Goal: Information Seeking & Learning: Learn about a topic

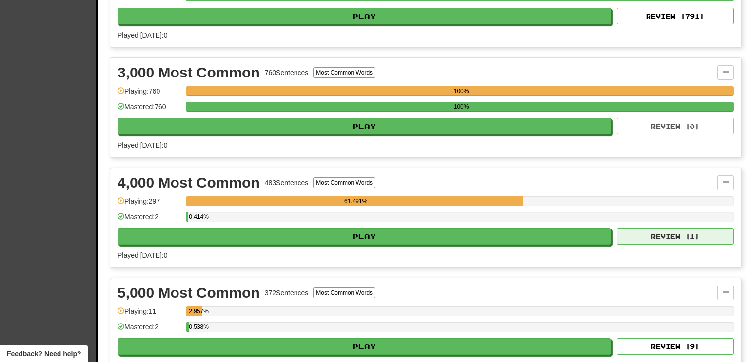
scroll to position [407, 0]
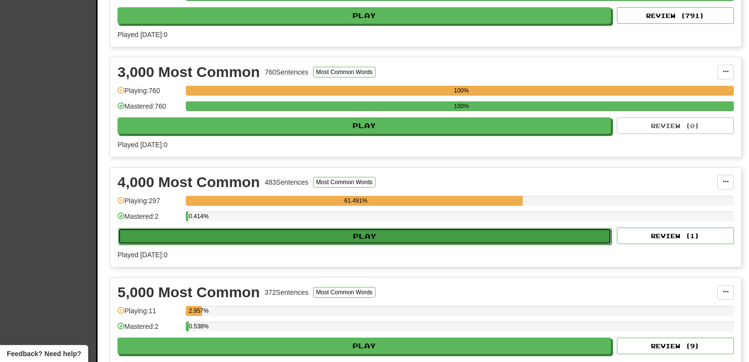
click at [581, 232] on button "Play" at bounding box center [364, 236] width 493 height 17
select select "**"
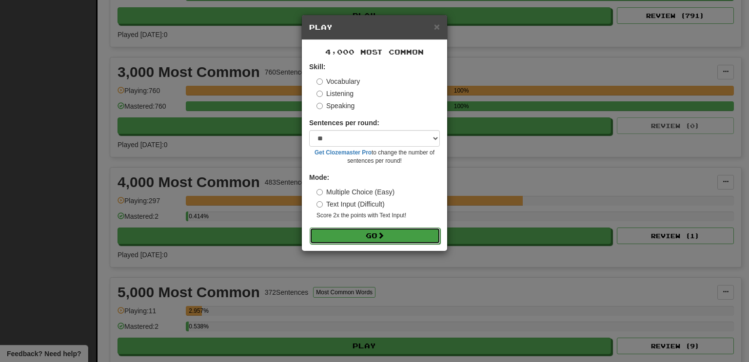
click at [390, 235] on button "Go" at bounding box center [374, 236] width 131 height 17
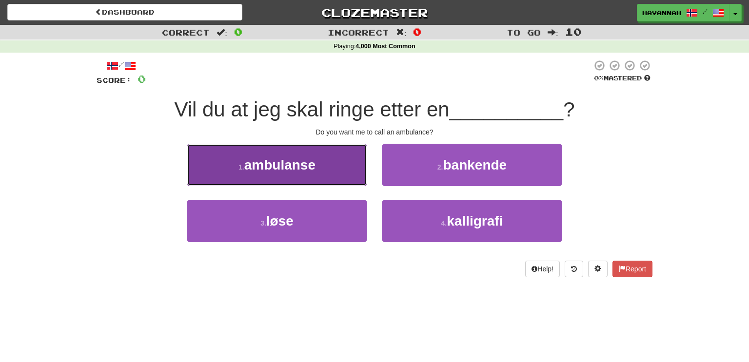
click at [293, 171] on span "ambulanse" at bounding box center [279, 164] width 71 height 15
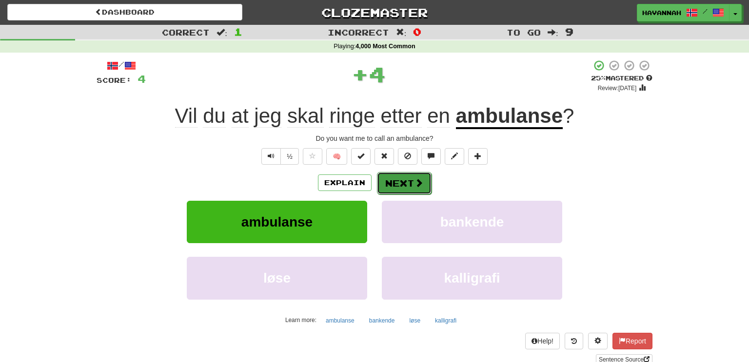
click at [395, 176] on button "Next" at bounding box center [404, 183] width 55 height 22
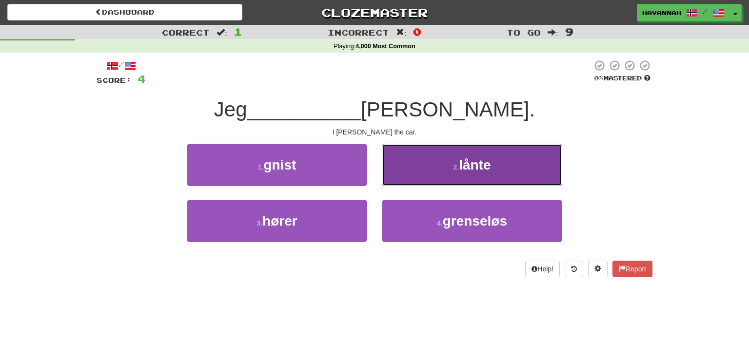
click at [456, 173] on button "2 . lånte" at bounding box center [472, 165] width 180 height 42
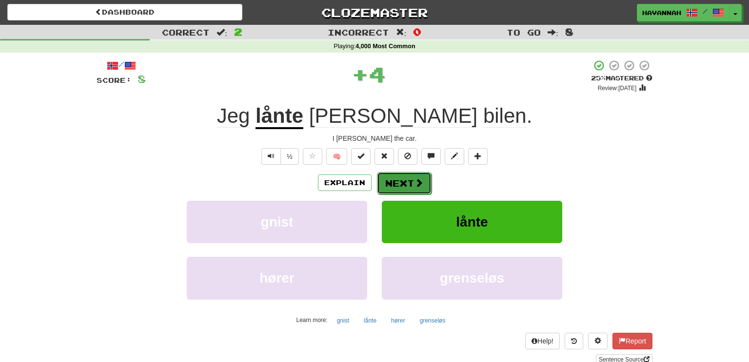
click at [416, 180] on span at bounding box center [418, 182] width 9 height 9
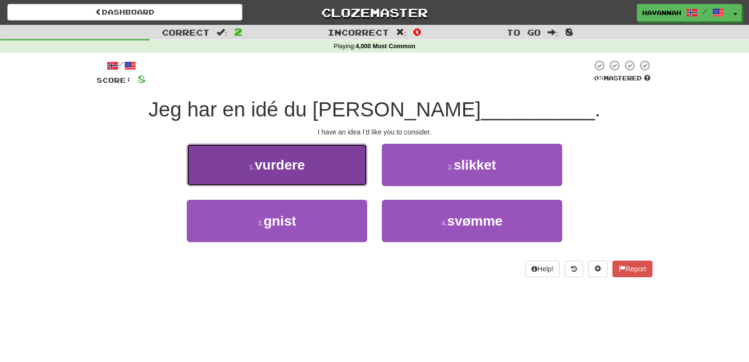
click at [342, 172] on button "1 . vurdere" at bounding box center [277, 165] width 180 height 42
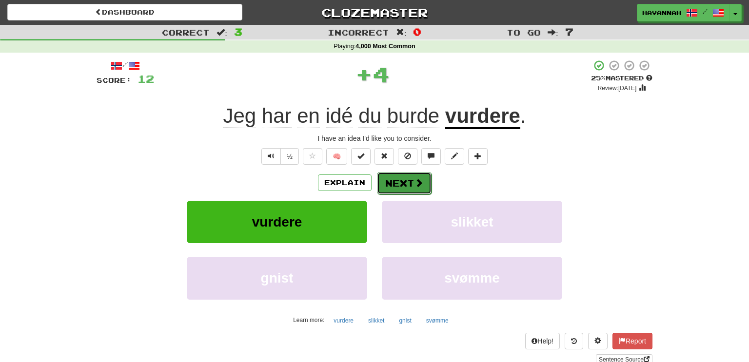
click at [397, 179] on button "Next" at bounding box center [404, 183] width 55 height 22
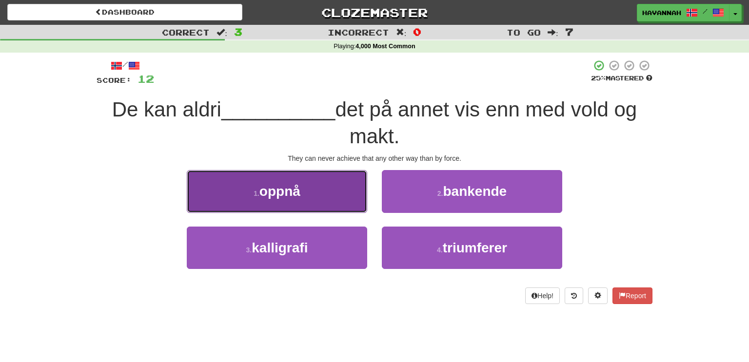
click at [362, 184] on button "1 . oppnå" at bounding box center [277, 191] width 180 height 42
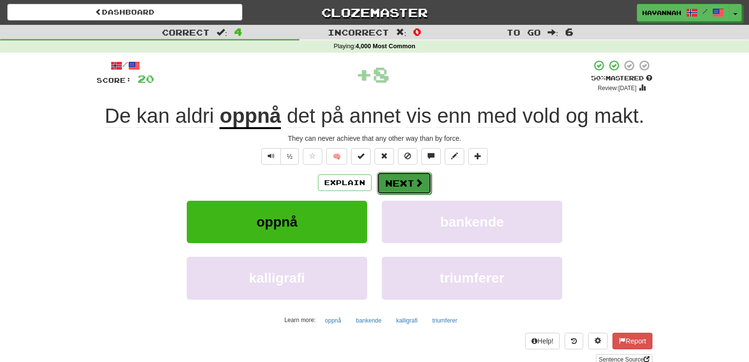
click at [416, 185] on span at bounding box center [418, 182] width 9 height 9
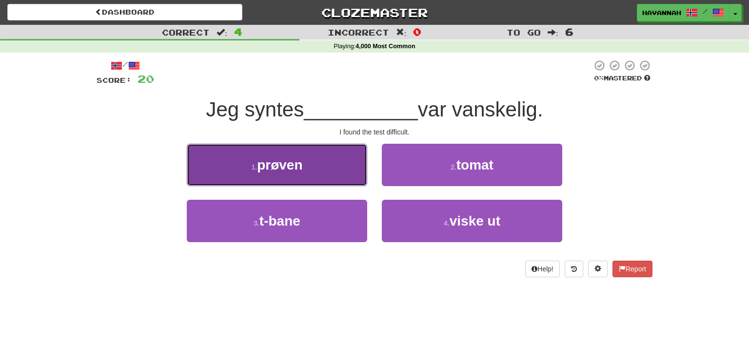
click at [329, 177] on button "1 . prøven" at bounding box center [277, 165] width 180 height 42
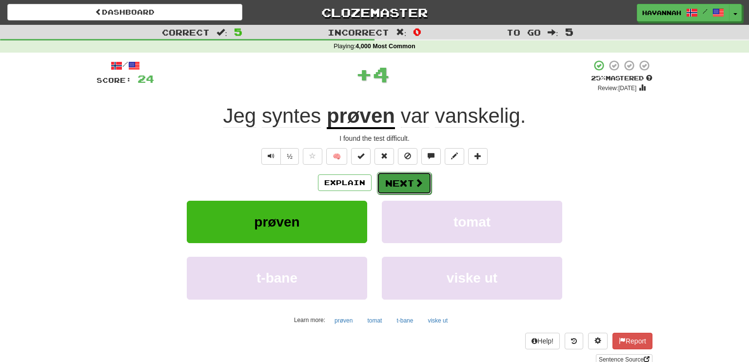
click at [404, 177] on button "Next" at bounding box center [404, 183] width 55 height 22
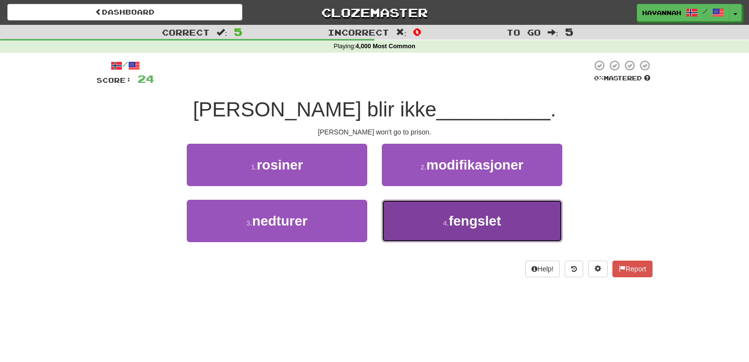
click at [442, 216] on button "4 . [GEOGRAPHIC_DATA]" at bounding box center [472, 221] width 180 height 42
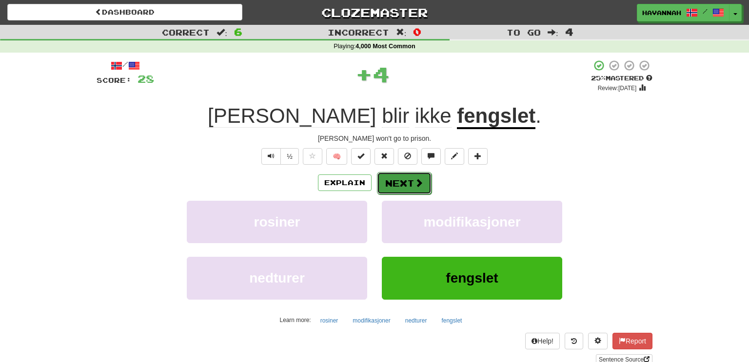
click at [411, 182] on button "Next" at bounding box center [404, 183] width 55 height 22
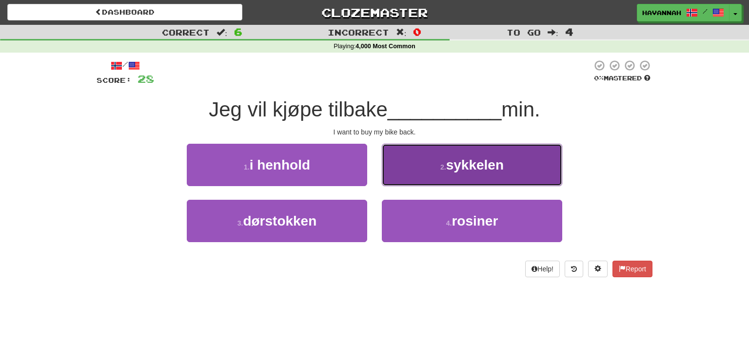
click at [422, 171] on button "2 . sykkelen" at bounding box center [472, 165] width 180 height 42
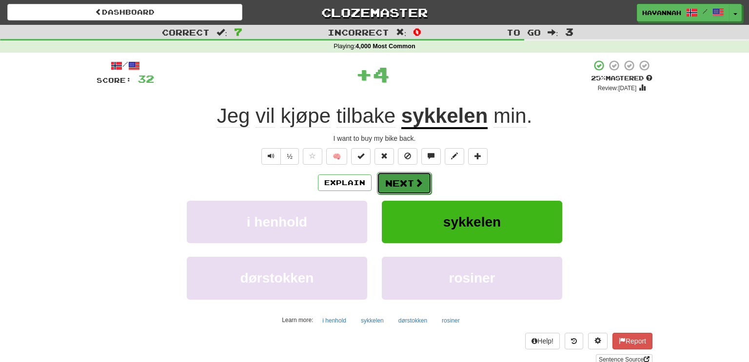
click at [417, 184] on span at bounding box center [418, 182] width 9 height 9
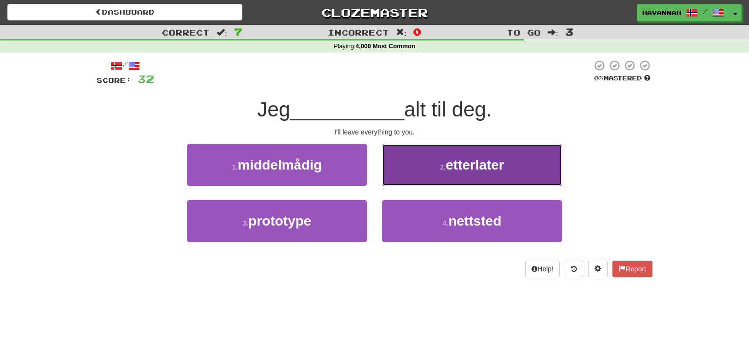
click at [437, 179] on button "2 . etterlater" at bounding box center [472, 165] width 180 height 42
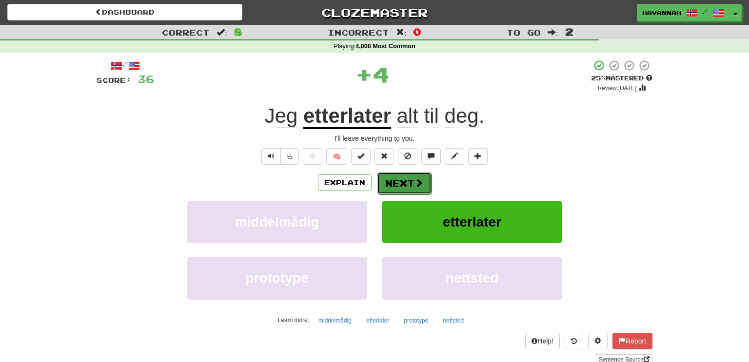
click at [417, 180] on span at bounding box center [418, 182] width 9 height 9
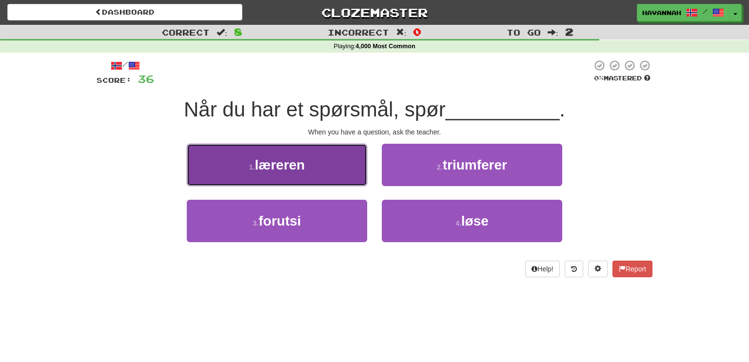
click at [359, 173] on button "1 . læreren" at bounding box center [277, 165] width 180 height 42
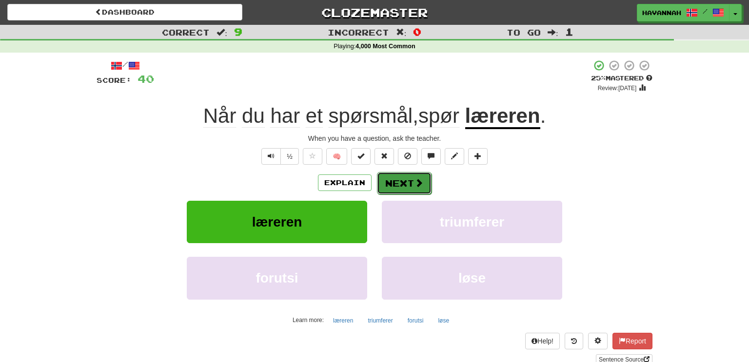
click at [425, 178] on button "Next" at bounding box center [404, 183] width 55 height 22
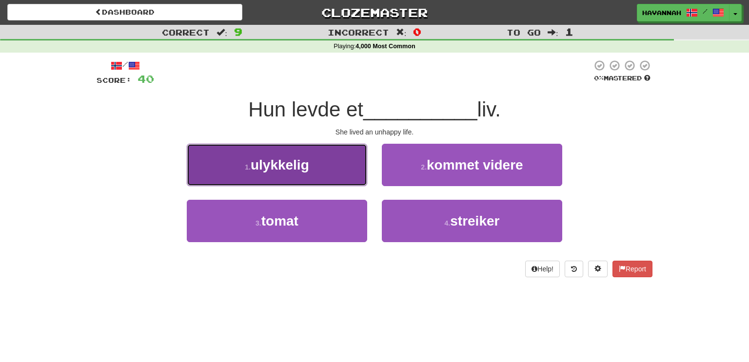
click at [332, 172] on button "1 . ulykkelig" at bounding box center [277, 165] width 180 height 42
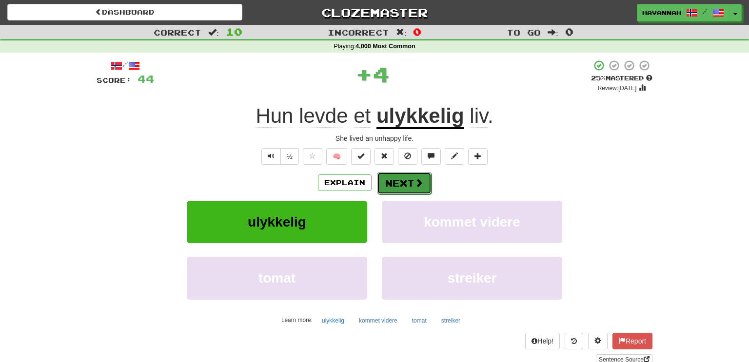
click at [396, 180] on button "Next" at bounding box center [404, 183] width 55 height 22
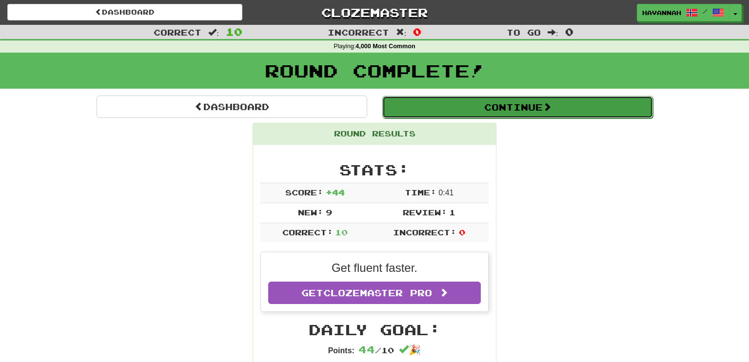
click at [526, 108] on button "Continue" at bounding box center [517, 107] width 270 height 22
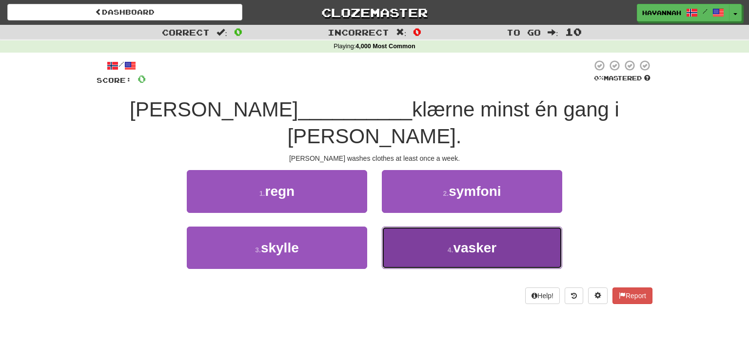
click at [496, 227] on button "4 . vasker" at bounding box center [472, 248] width 180 height 42
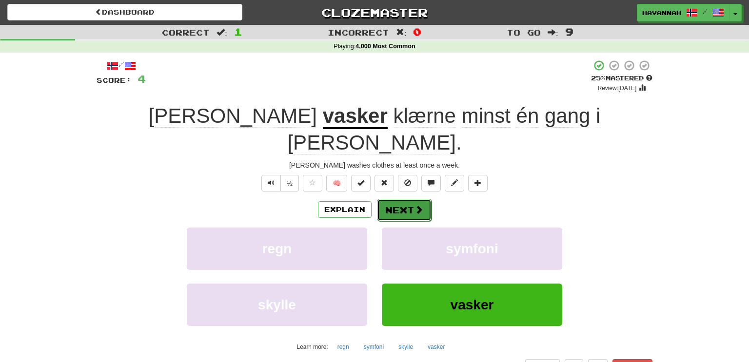
click at [414, 205] on span at bounding box center [418, 209] width 9 height 9
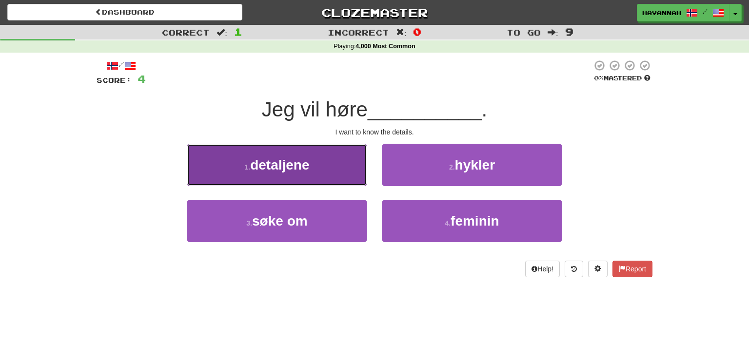
click at [322, 178] on button "1 . detaljene" at bounding box center [277, 165] width 180 height 42
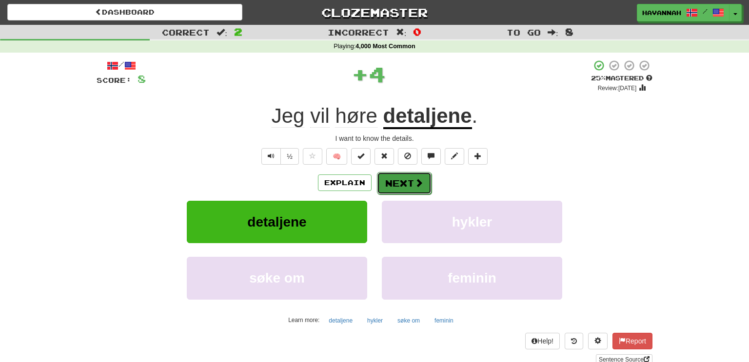
click at [402, 181] on button "Next" at bounding box center [404, 183] width 55 height 22
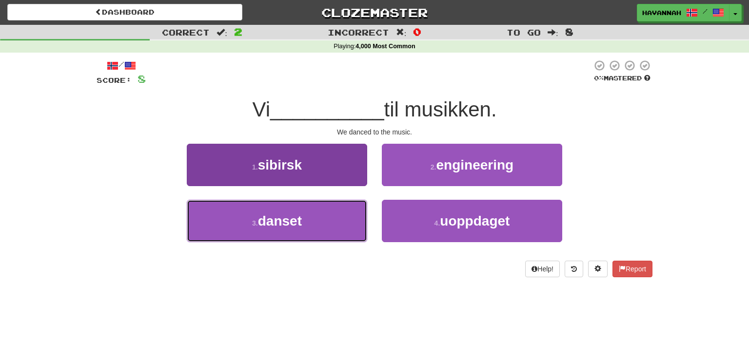
click at [343, 207] on button "3 . danset" at bounding box center [277, 221] width 180 height 42
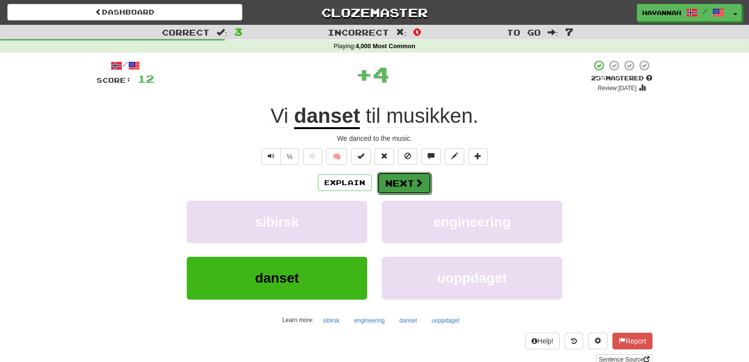
click at [398, 183] on button "Next" at bounding box center [404, 183] width 55 height 22
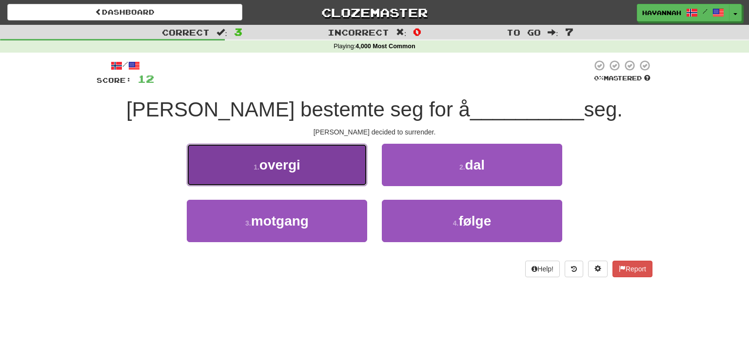
click at [342, 178] on button "1 . [GEOGRAPHIC_DATA]" at bounding box center [277, 165] width 180 height 42
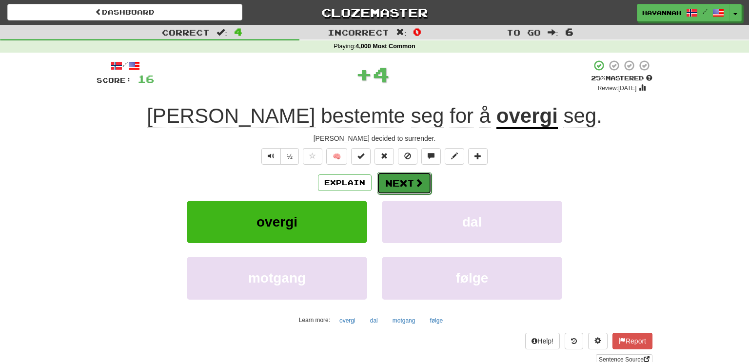
click at [406, 178] on button "Next" at bounding box center [404, 183] width 55 height 22
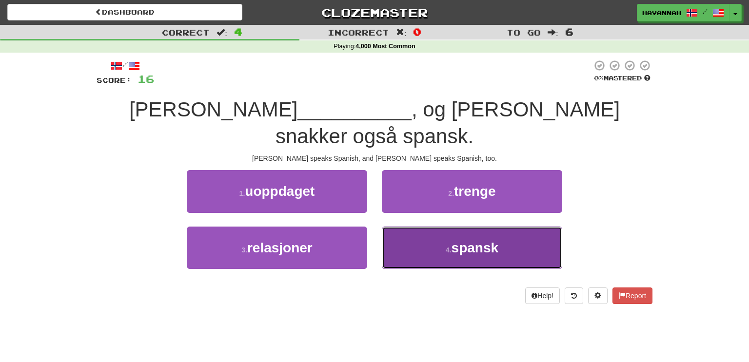
click at [461, 227] on button "4 . spansk" at bounding box center [472, 248] width 180 height 42
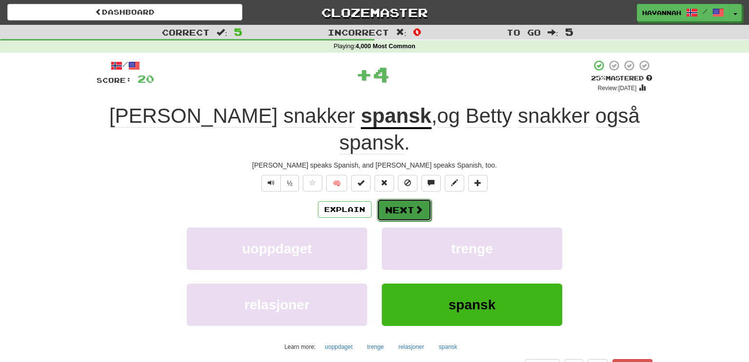
click at [406, 199] on button "Next" at bounding box center [404, 210] width 55 height 22
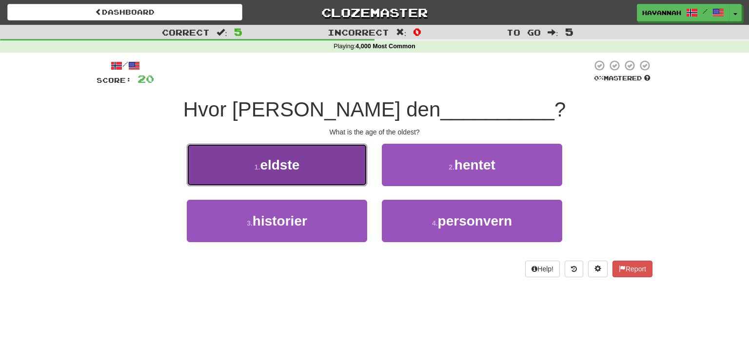
click at [365, 163] on button "1 . eldste" at bounding box center [277, 165] width 180 height 42
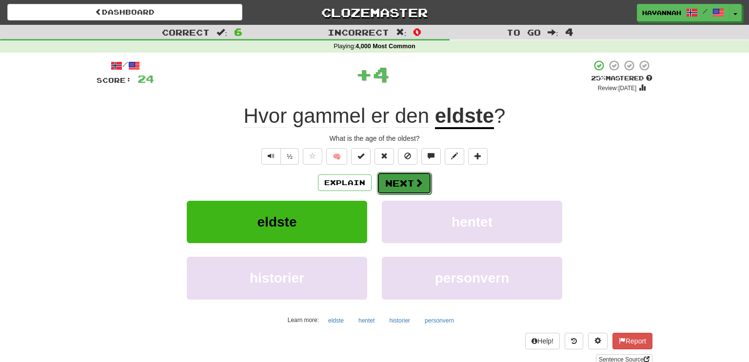
click at [417, 180] on span at bounding box center [418, 182] width 9 height 9
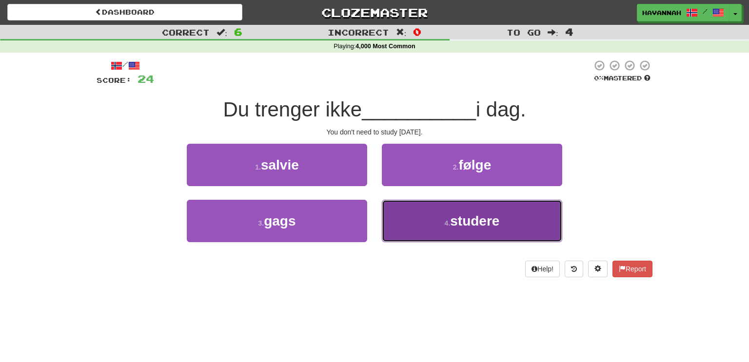
click at [423, 223] on button "4 . studere" at bounding box center [472, 221] width 180 height 42
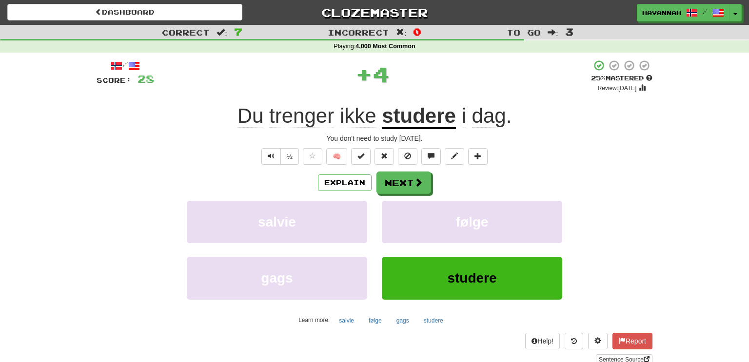
click at [435, 179] on div "Explain Next" at bounding box center [374, 183] width 556 height 22
click at [421, 184] on span at bounding box center [418, 182] width 9 height 9
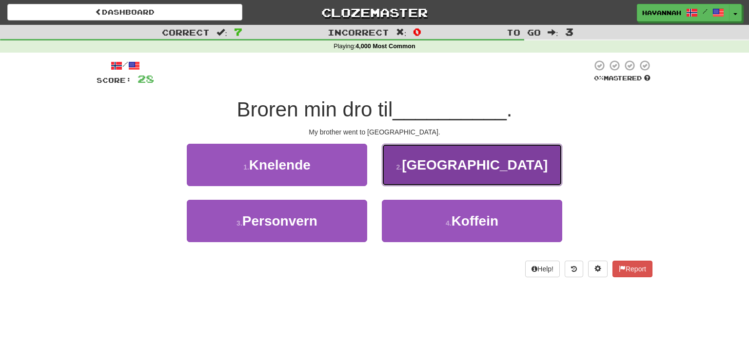
click at [437, 173] on button "2 . [GEOGRAPHIC_DATA]" at bounding box center [472, 165] width 180 height 42
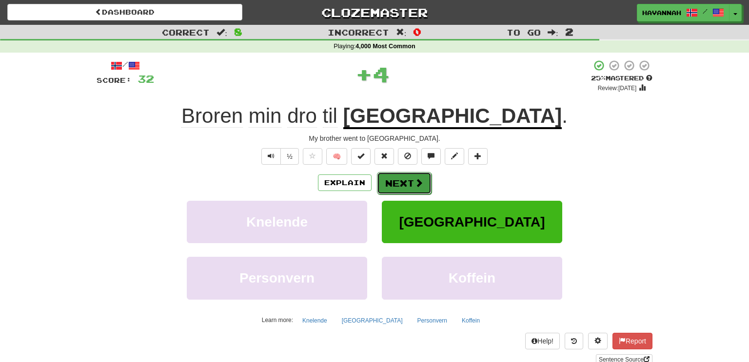
click at [420, 178] on span at bounding box center [418, 182] width 9 height 9
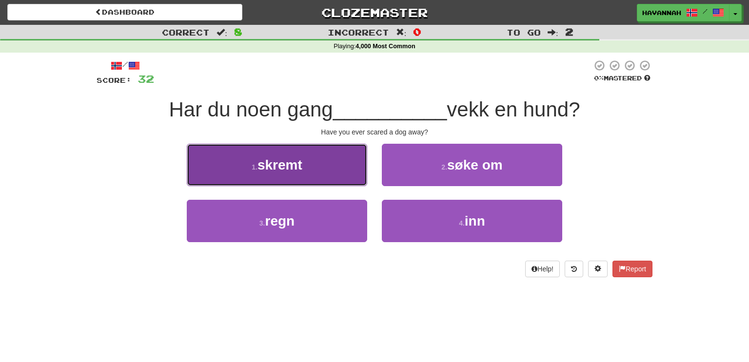
click at [315, 173] on button "1 . skremt" at bounding box center [277, 165] width 180 height 42
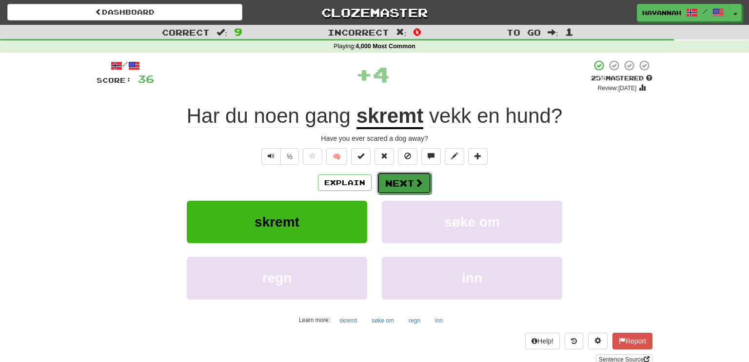
click at [398, 173] on button "Next" at bounding box center [404, 183] width 55 height 22
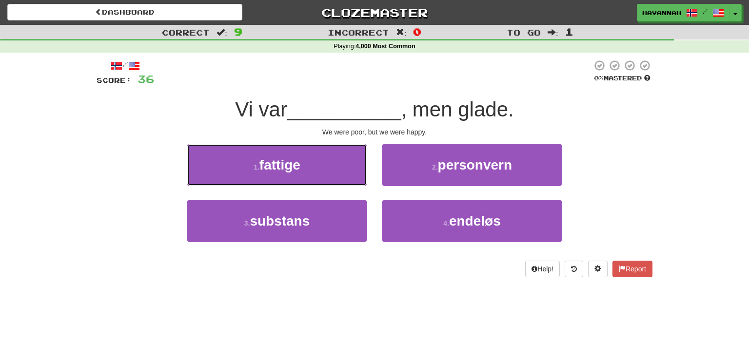
drag, startPoint x: 347, startPoint y: 166, endPoint x: 379, endPoint y: 168, distance: 31.7
click at [347, 167] on button "1 . fattige" at bounding box center [277, 165] width 180 height 42
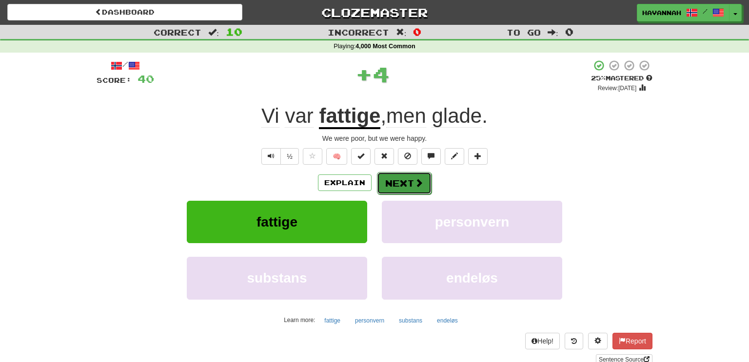
click at [402, 181] on button "Next" at bounding box center [404, 183] width 55 height 22
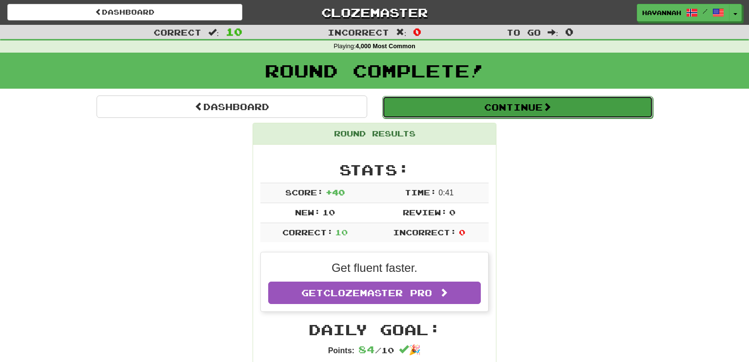
click at [487, 103] on button "Continue" at bounding box center [517, 107] width 270 height 22
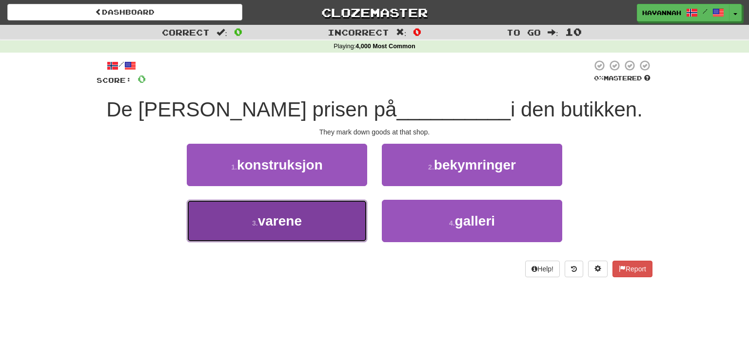
click at [326, 221] on button "3 . varene" at bounding box center [277, 221] width 180 height 42
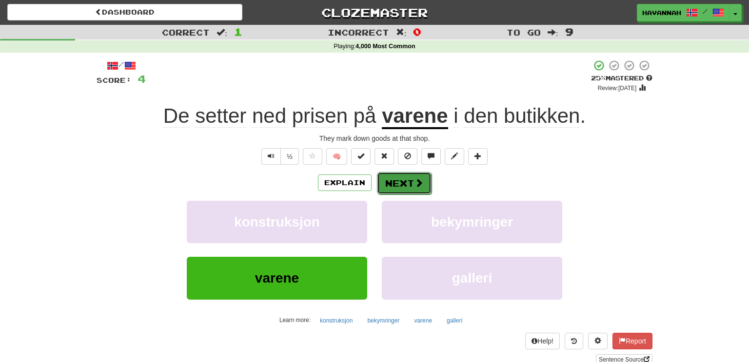
click at [407, 181] on button "Next" at bounding box center [404, 183] width 55 height 22
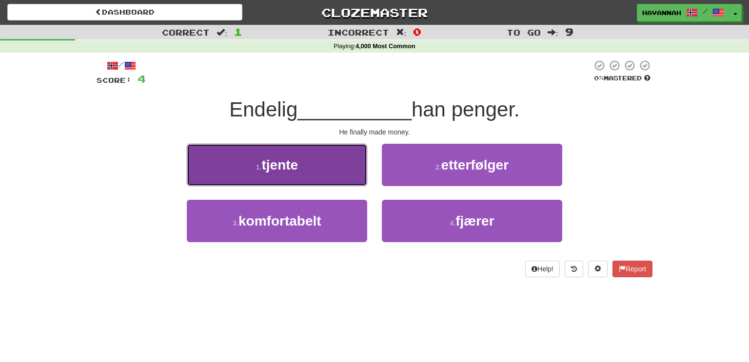
click at [365, 166] on button "1 . tjente" at bounding box center [277, 165] width 180 height 42
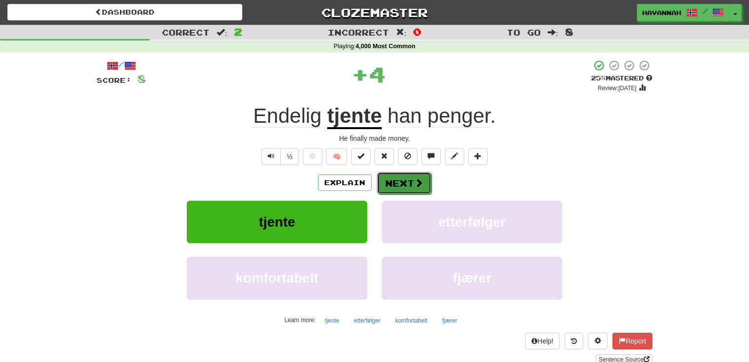
click at [415, 179] on span at bounding box center [418, 182] width 9 height 9
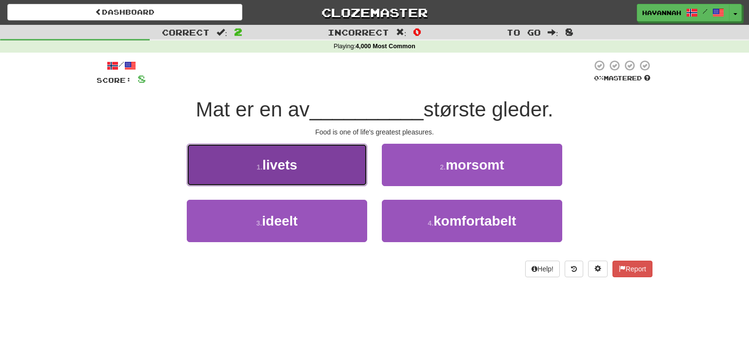
click at [360, 171] on button "1 . livets" at bounding box center [277, 165] width 180 height 42
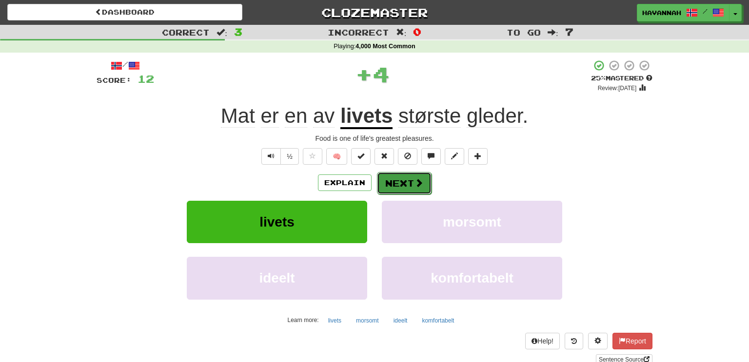
click at [405, 178] on button "Next" at bounding box center [404, 183] width 55 height 22
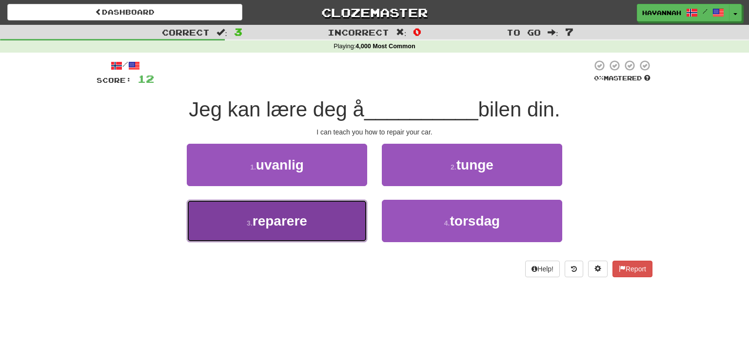
click at [317, 226] on button "3 . reparere" at bounding box center [277, 221] width 180 height 42
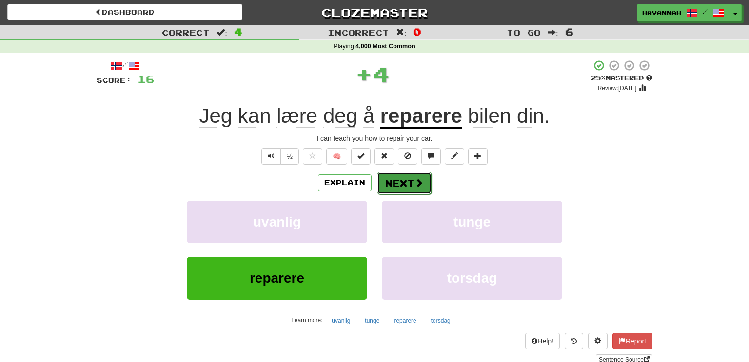
click at [401, 179] on button "Next" at bounding box center [404, 183] width 55 height 22
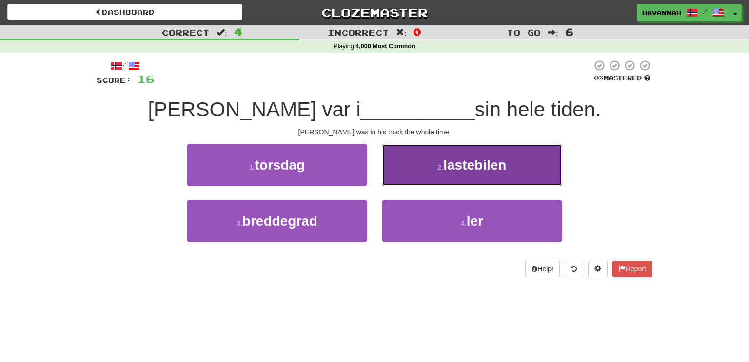
click at [426, 172] on button "2 . lastebilen" at bounding box center [472, 165] width 180 height 42
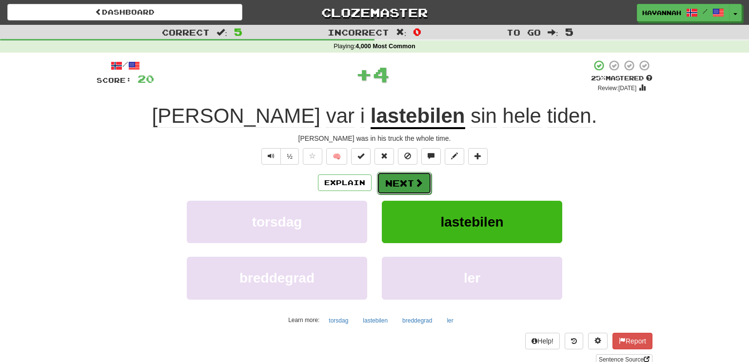
click at [403, 190] on button "Next" at bounding box center [404, 183] width 55 height 22
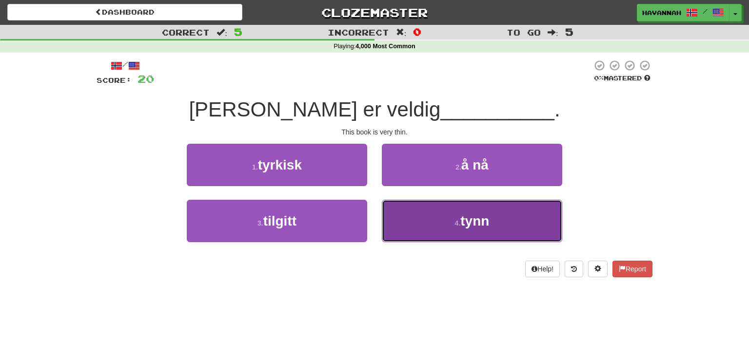
click at [429, 213] on button "4 . tynn" at bounding box center [472, 221] width 180 height 42
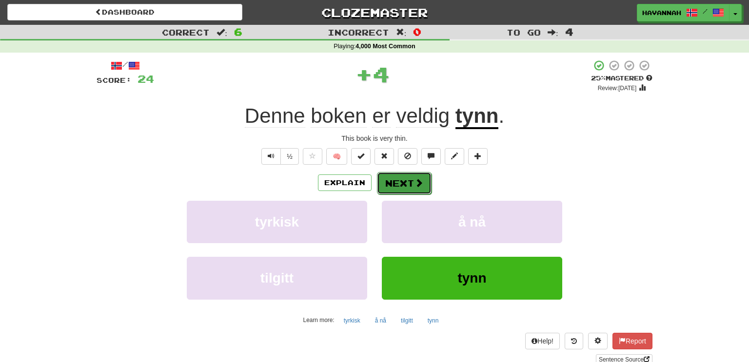
click at [410, 184] on button "Next" at bounding box center [404, 183] width 55 height 22
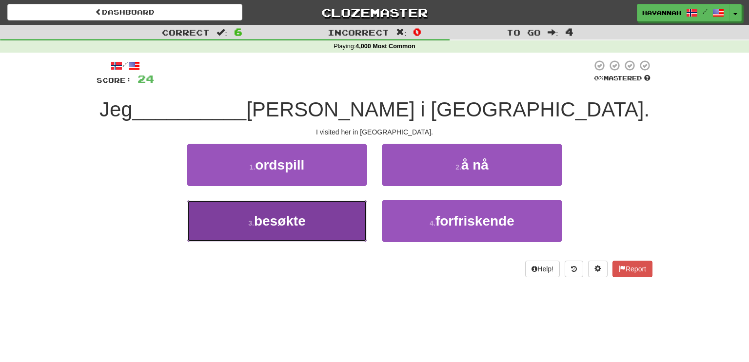
click at [341, 218] on button "3 . besøkte" at bounding box center [277, 221] width 180 height 42
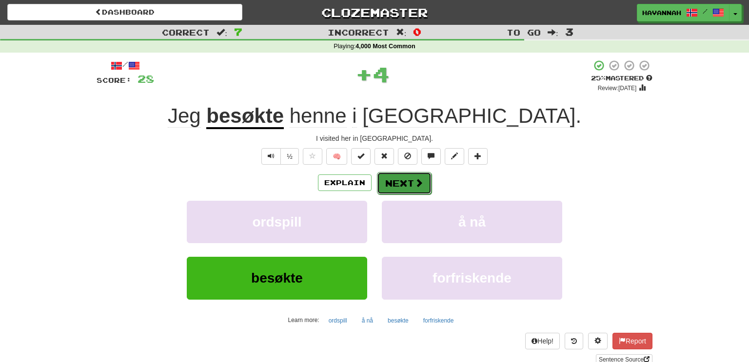
click at [414, 186] on span at bounding box center [418, 182] width 9 height 9
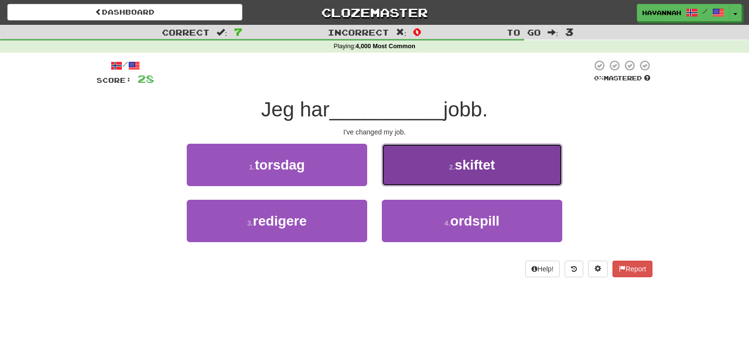
click at [434, 175] on button "2 . skiftet" at bounding box center [472, 165] width 180 height 42
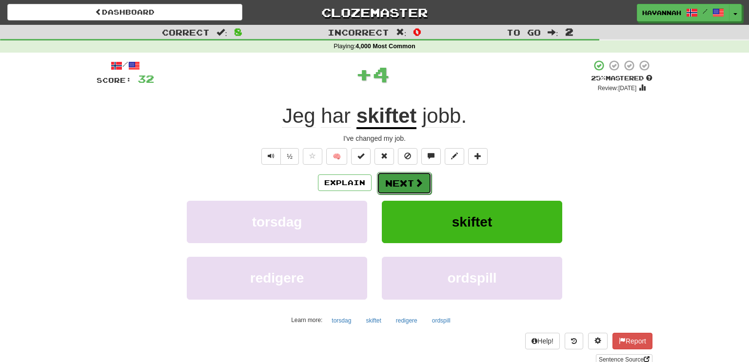
click at [410, 186] on button "Next" at bounding box center [404, 183] width 55 height 22
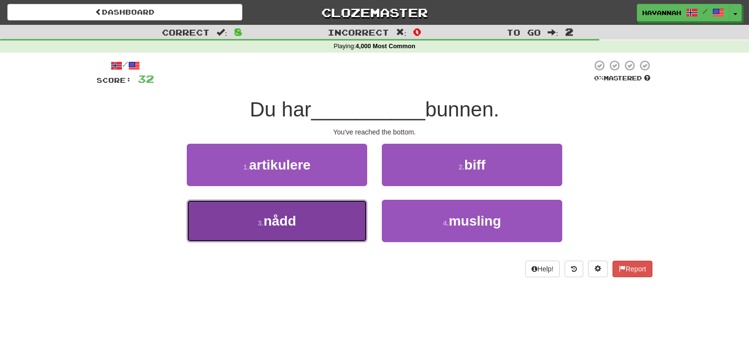
click at [346, 211] on button "3 . nådd" at bounding box center [277, 221] width 180 height 42
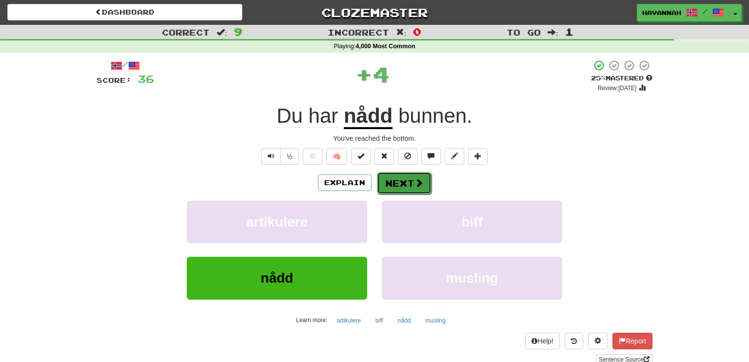
click at [393, 183] on button "Next" at bounding box center [404, 183] width 55 height 22
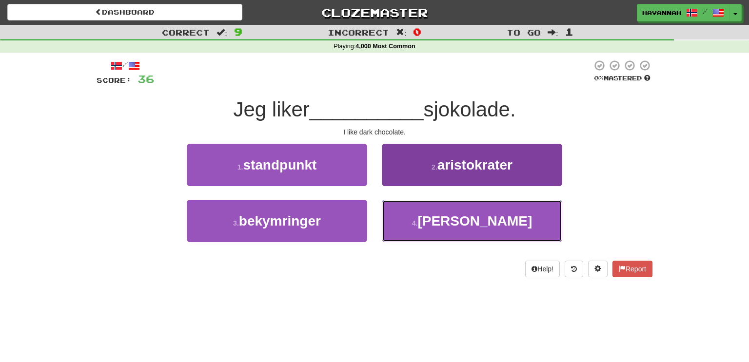
click at [448, 218] on button "4 . [PERSON_NAME]" at bounding box center [472, 221] width 180 height 42
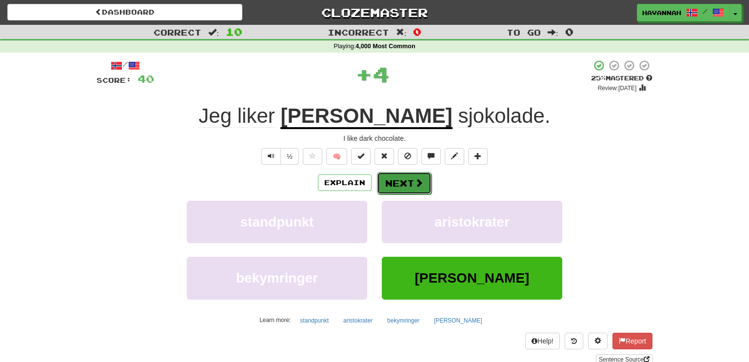
click at [407, 182] on button "Next" at bounding box center [404, 183] width 55 height 22
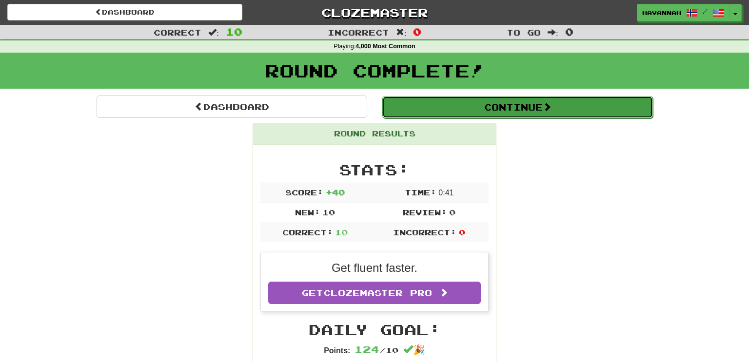
click at [450, 106] on button "Continue" at bounding box center [517, 107] width 270 height 22
